Goal: Navigation & Orientation: Go to known website

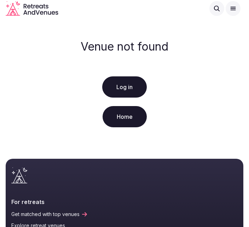
click at [129, 97] on link "Log in" at bounding box center [124, 86] width 45 height 21
click at [138, 127] on link "Home" at bounding box center [125, 116] width 44 height 21
click at [128, 127] on link "Home" at bounding box center [125, 116] width 44 height 21
